Goal: Information Seeking & Learning: Learn about a topic

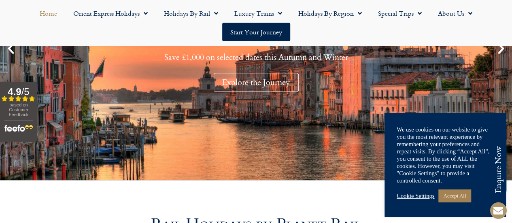
scroll to position [356, 0]
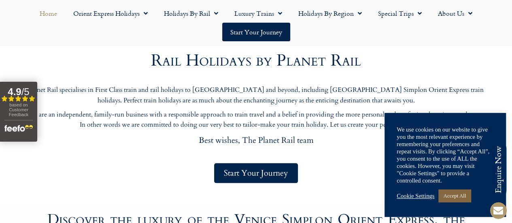
click at [451, 199] on link "Accept All" at bounding box center [455, 196] width 32 height 13
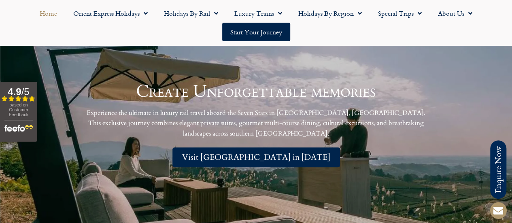
scroll to position [1668, 0]
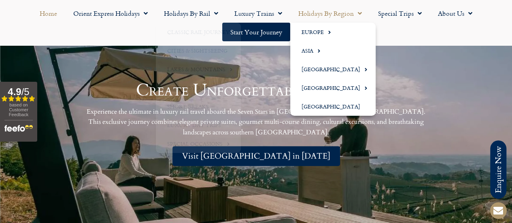
click at [336, 18] on link "Holidays by Region" at bounding box center [330, 13] width 80 height 19
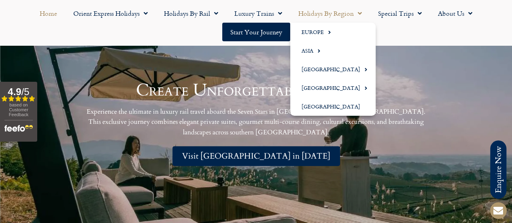
click at [322, 15] on link "Holidays by Region" at bounding box center [330, 13] width 80 height 19
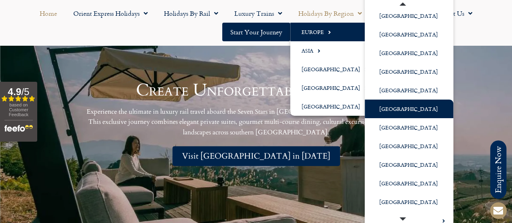
click at [400, 108] on link "[GEOGRAPHIC_DATA]" at bounding box center [409, 109] width 89 height 19
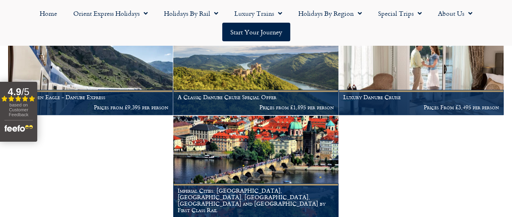
scroll to position [192, 0]
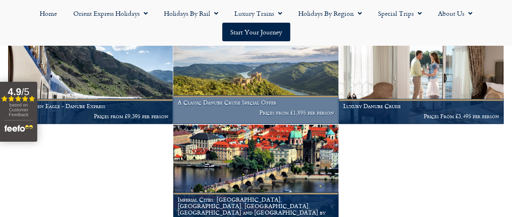
click at [314, 100] on img at bounding box center [255, 68] width 165 height 112
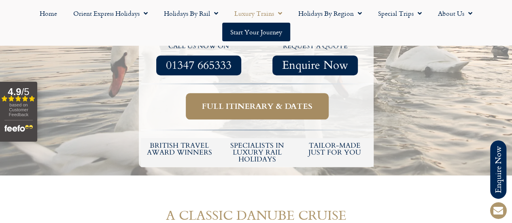
scroll to position [370, 0]
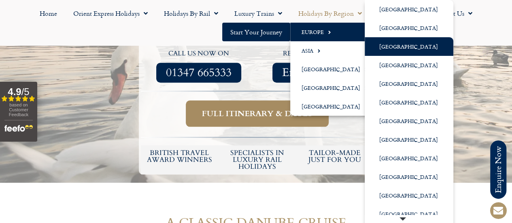
click at [389, 44] on link "[GEOGRAPHIC_DATA]" at bounding box center [409, 46] width 89 height 19
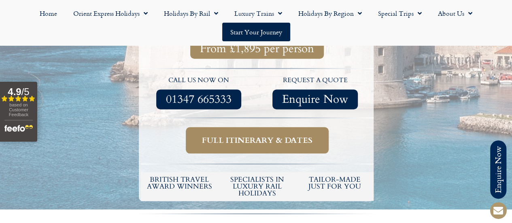
scroll to position [323, 0]
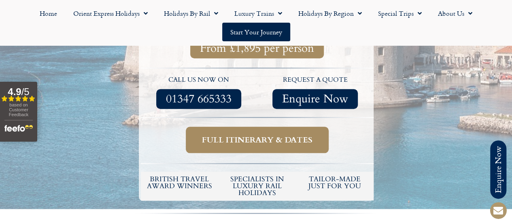
click at [239, 135] on span "Full itinerary & dates" at bounding box center [257, 140] width 111 height 10
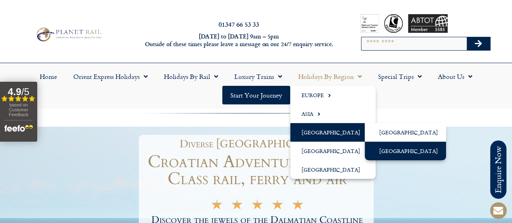
click at [373, 143] on link "[GEOGRAPHIC_DATA]" at bounding box center [405, 151] width 81 height 19
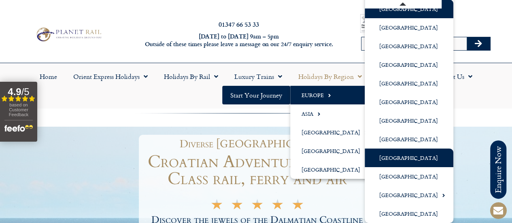
click at [408, 160] on link "[GEOGRAPHIC_DATA]" at bounding box center [409, 158] width 89 height 19
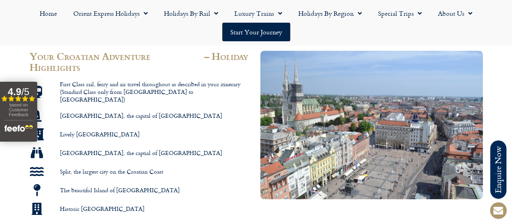
scroll to position [503, 0]
click at [295, 144] on img at bounding box center [371, 124] width 223 height 149
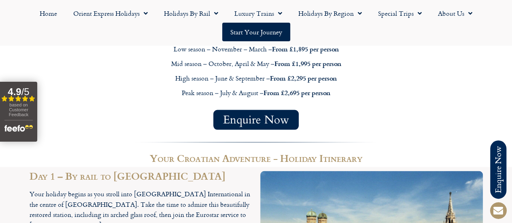
scroll to position [784, 0]
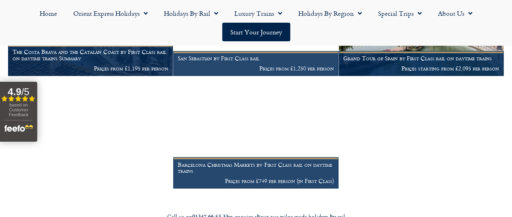
scroll to position [466, 0]
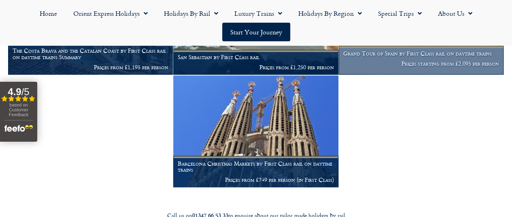
click at [413, 75] on figcaption "Grand Tour of Spain by First Class rail on daytime trains Prices starting from …" at bounding box center [421, 60] width 165 height 29
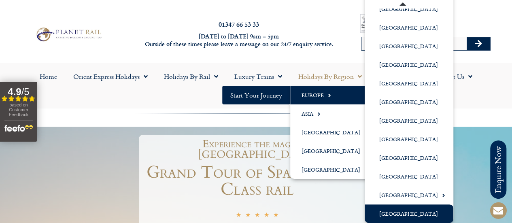
click at [409, 209] on link "[GEOGRAPHIC_DATA]" at bounding box center [409, 213] width 89 height 19
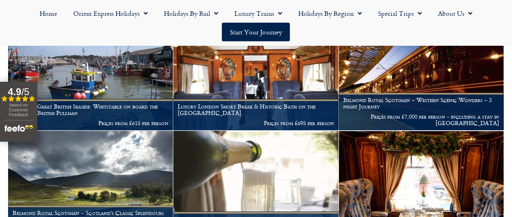
scroll to position [731, 0]
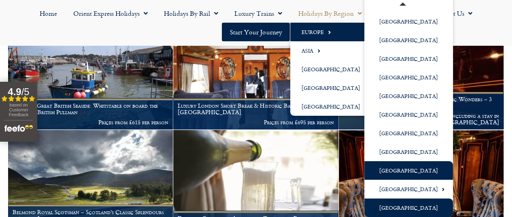
click at [416, 164] on link "[GEOGRAPHIC_DATA]" at bounding box center [408, 170] width 89 height 19
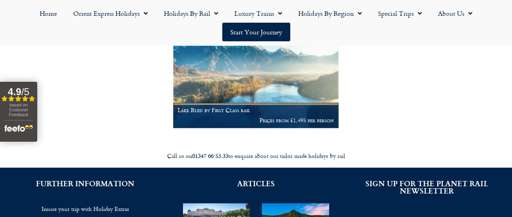
scroll to position [169, 0]
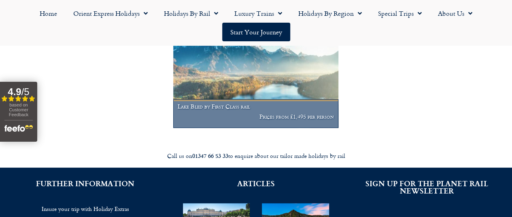
click at [294, 120] on p "Prices from £1,495 per person" at bounding box center [256, 116] width 156 height 6
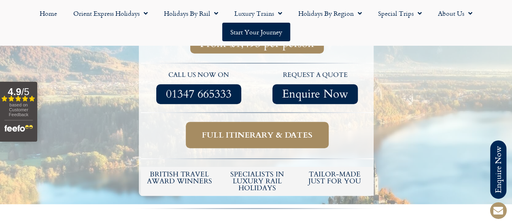
scroll to position [280, 0]
